Goal: Obtain resource: Obtain resource

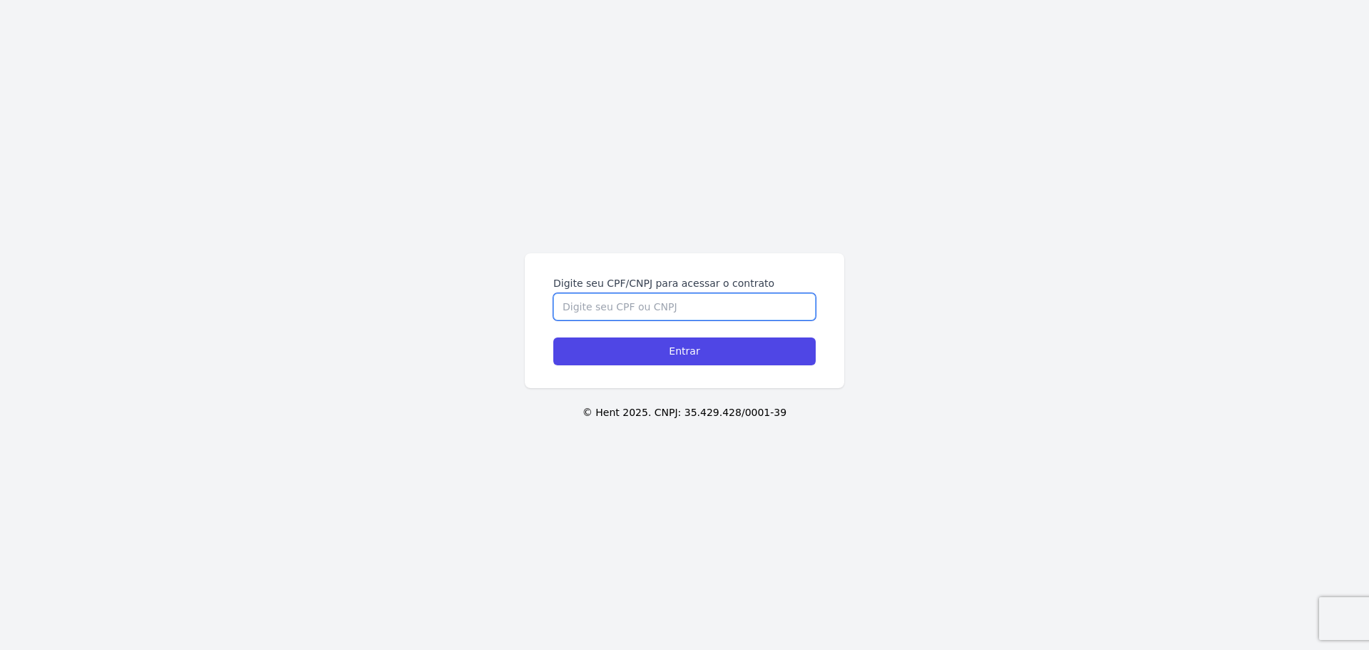
click at [699, 307] on input "Digite seu CPF/CNPJ para acessar o contrato" at bounding box center [684, 306] width 262 height 27
type input "11834327474"
click at [553, 337] on input "Entrar" at bounding box center [684, 351] width 262 height 28
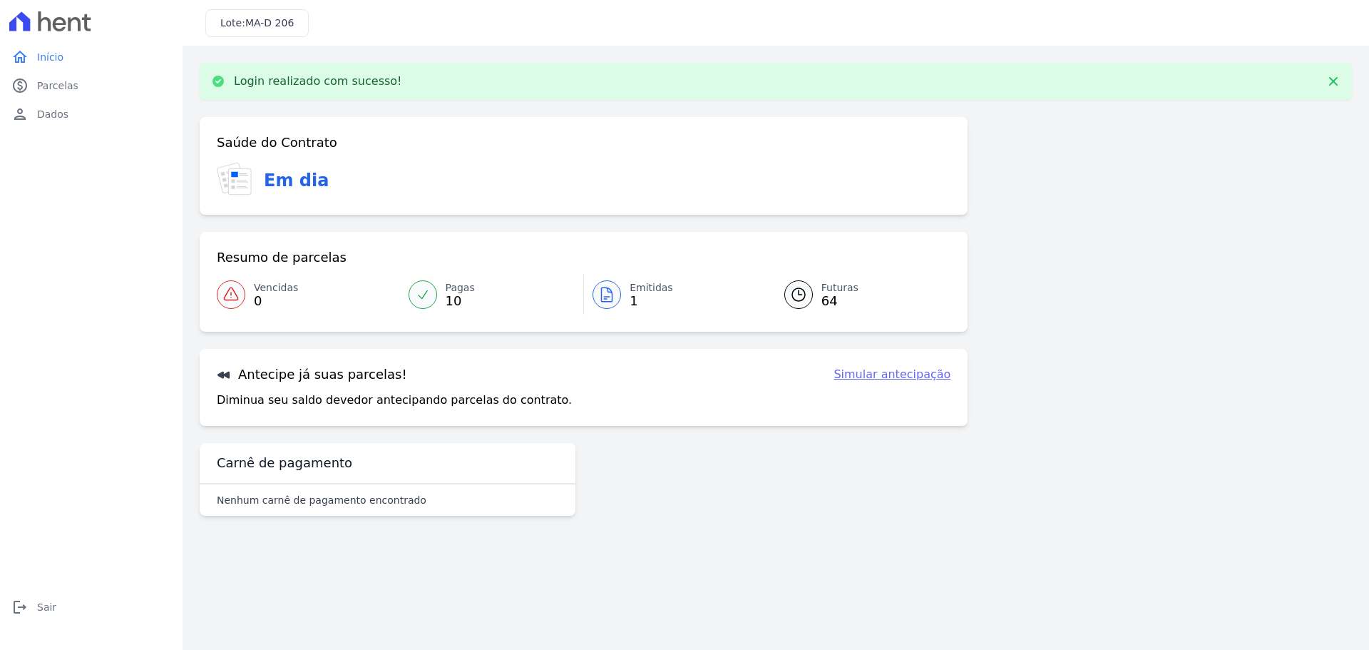
click at [608, 291] on icon at bounding box center [606, 294] width 17 height 17
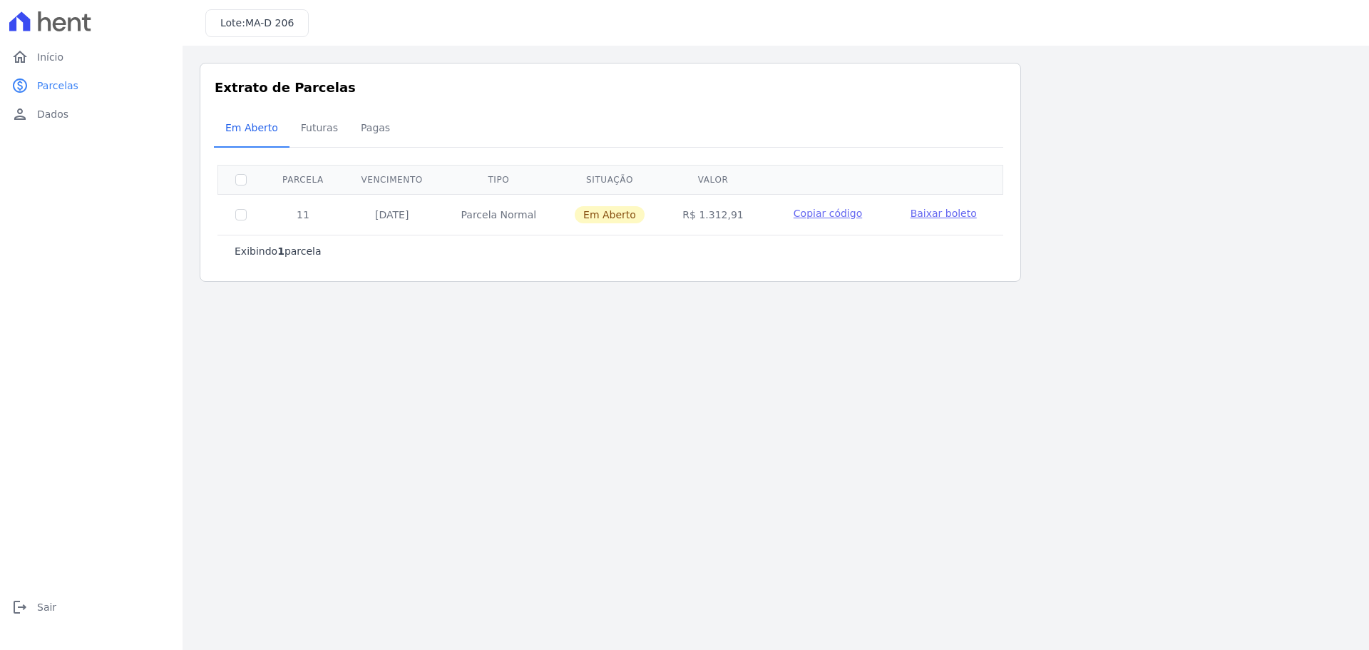
click at [914, 214] on span "Baixar boleto" at bounding box center [944, 213] width 66 height 11
